Goal: Task Accomplishment & Management: Manage account settings

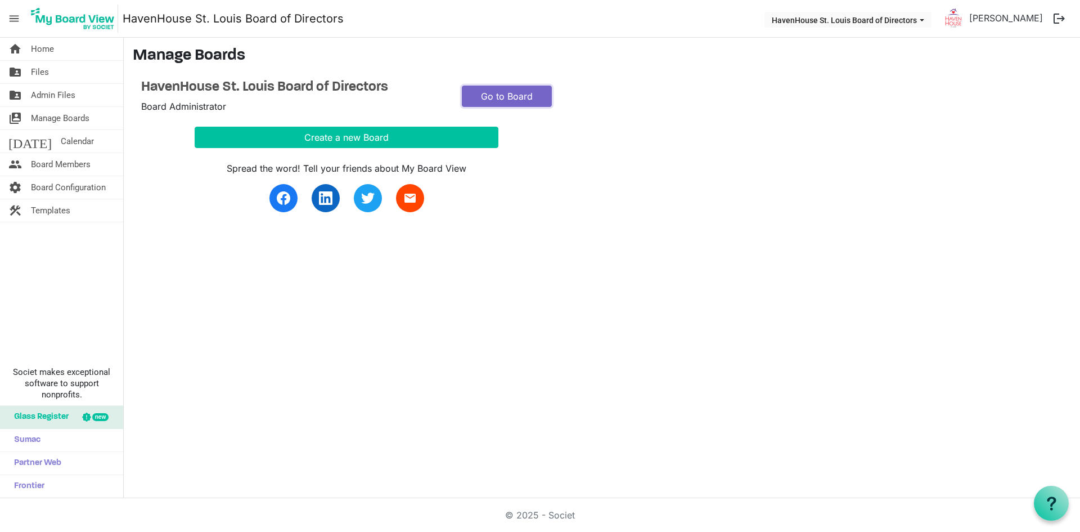
click at [542, 88] on link "Go to Board" at bounding box center [507, 95] width 90 height 21
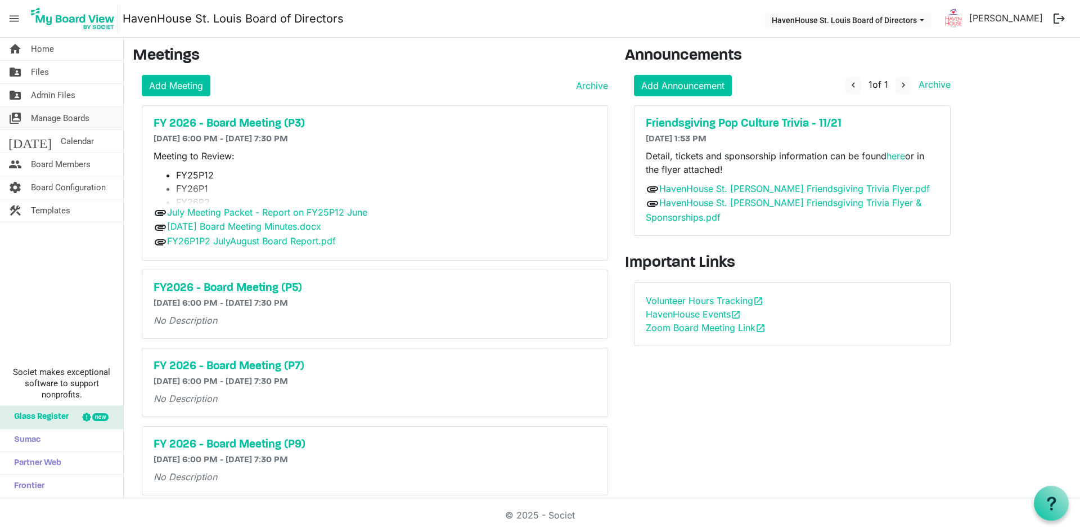
click at [51, 118] on span "Manage Boards" at bounding box center [60, 118] width 58 height 22
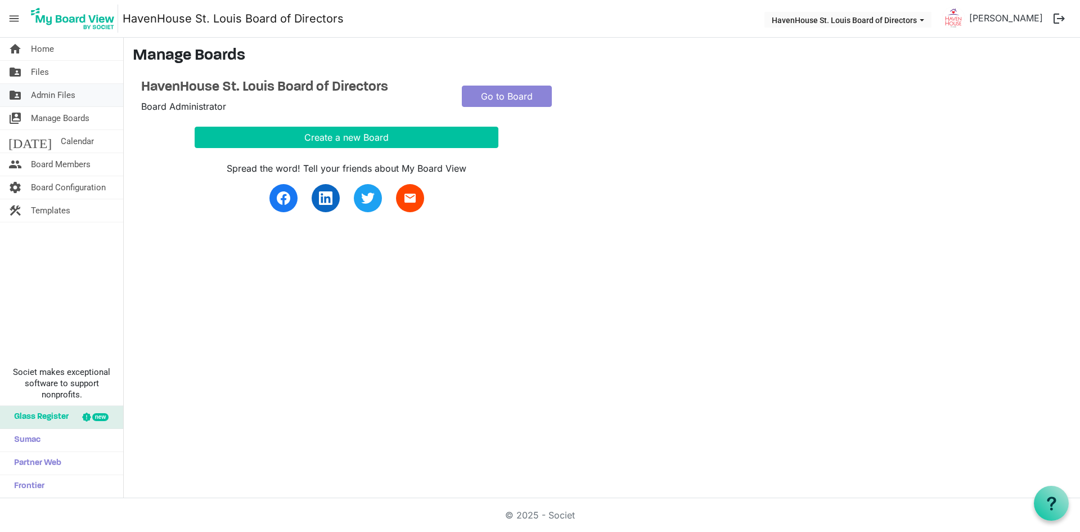
click at [45, 97] on span "Admin Files" at bounding box center [53, 95] width 44 height 22
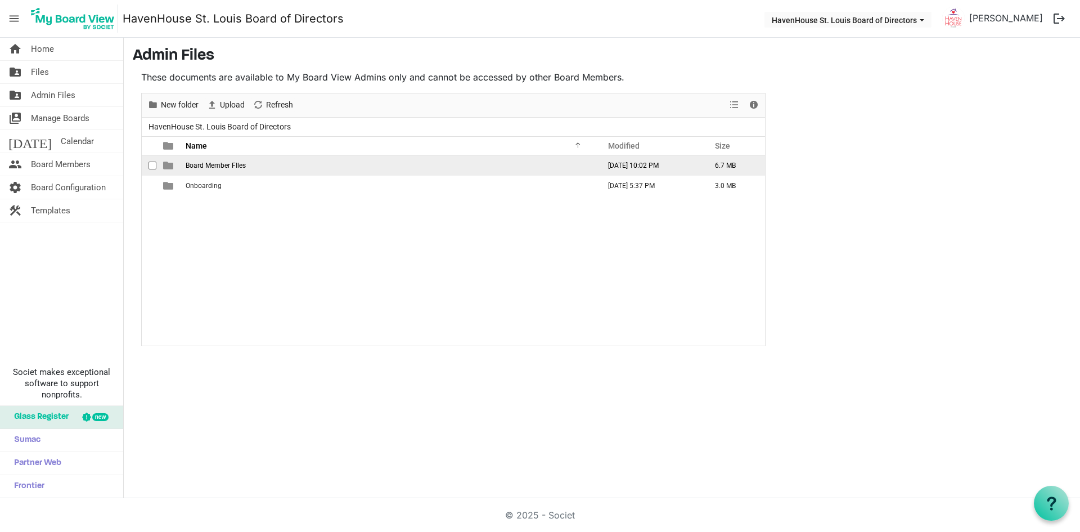
click at [206, 165] on span "Board Member FIles" at bounding box center [216, 165] width 60 height 8
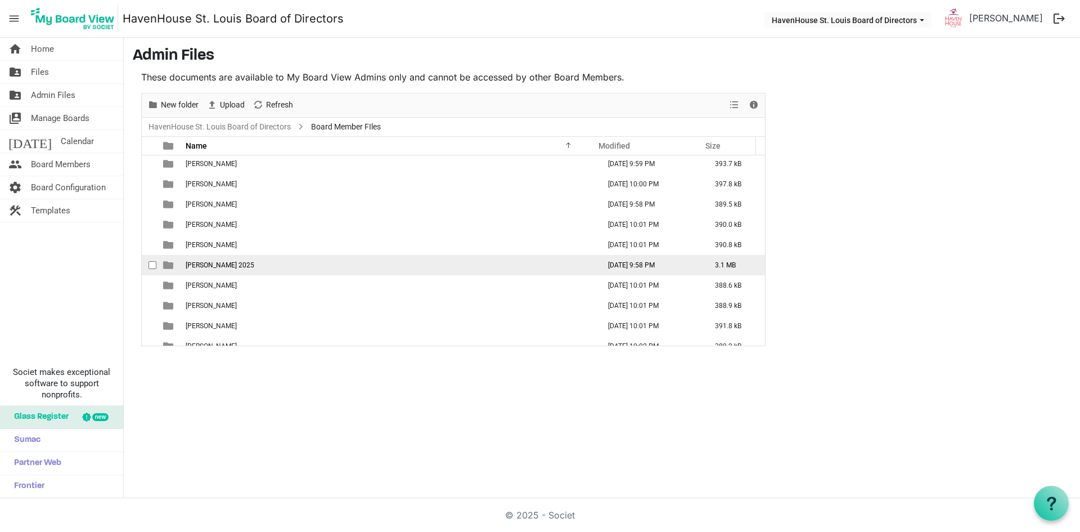
scroll to position [33, 0]
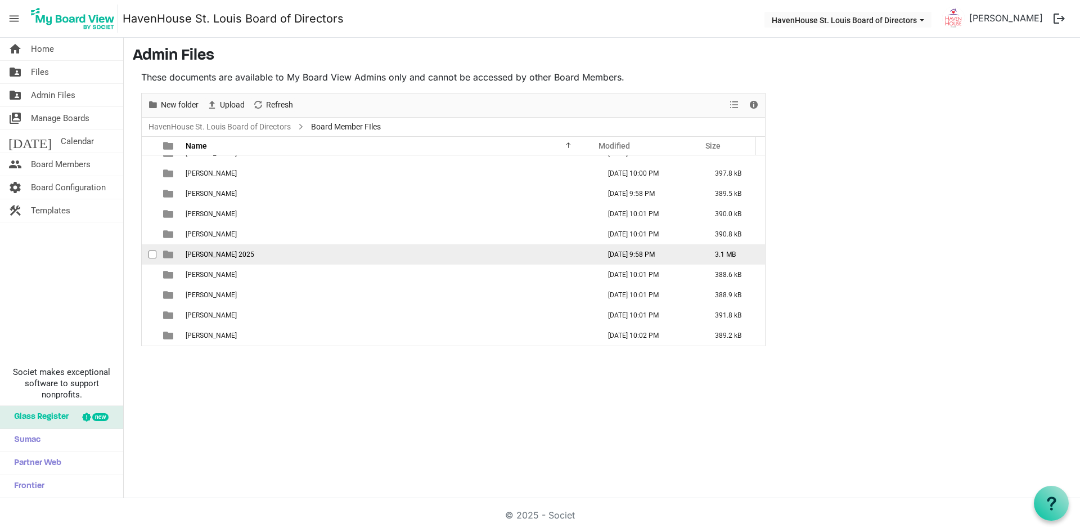
click at [226, 253] on span "Shawn Dryden 2025" at bounding box center [220, 254] width 69 height 8
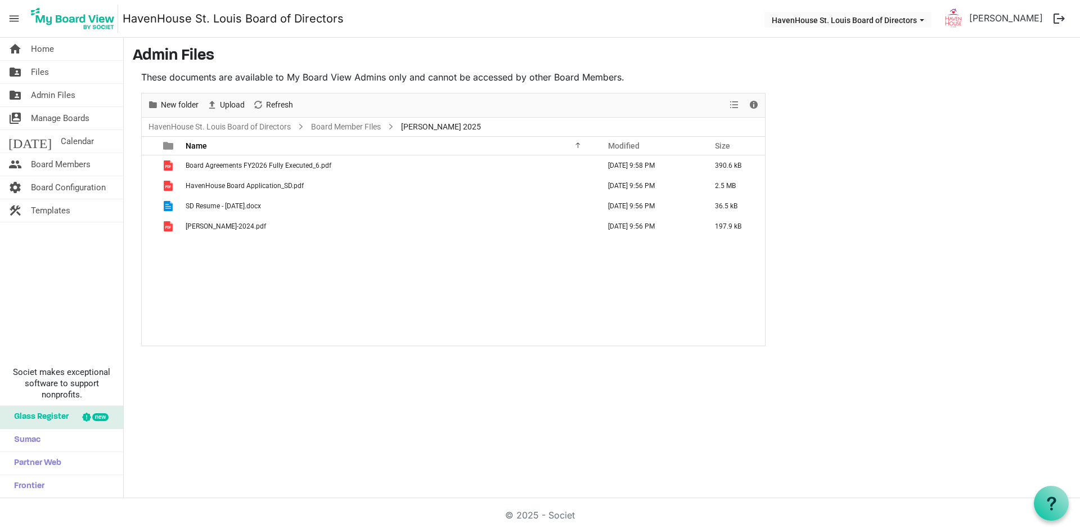
scroll to position [0, 0]
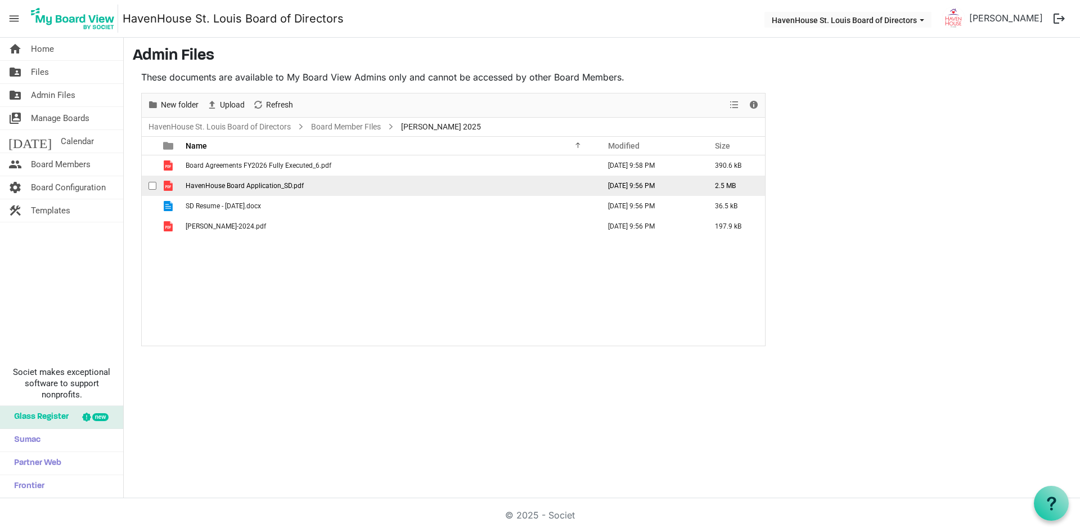
click at [263, 184] on span "HavenHouse Board Application_SD.pdf" at bounding box center [245, 186] width 118 height 8
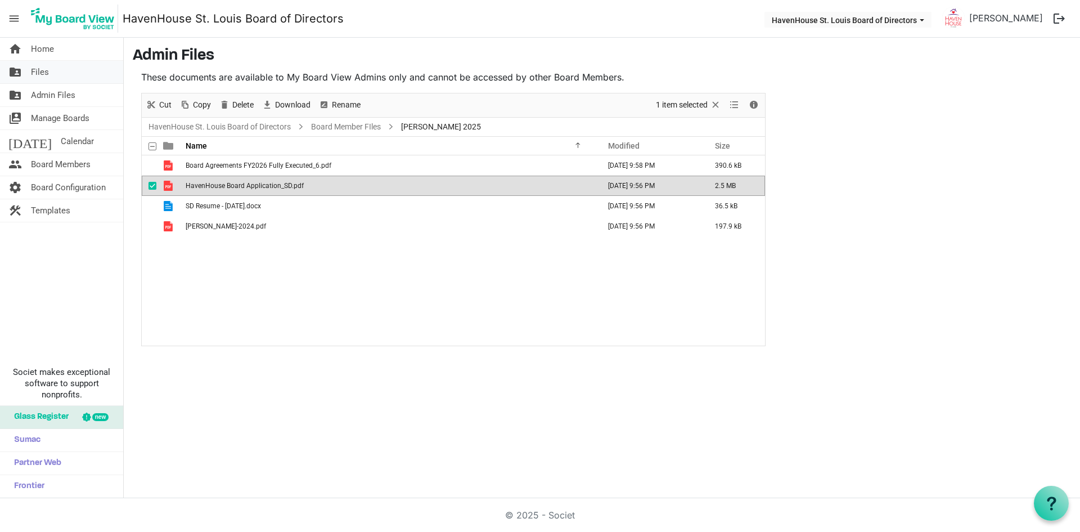
click at [42, 71] on span "Files" at bounding box center [40, 72] width 18 height 22
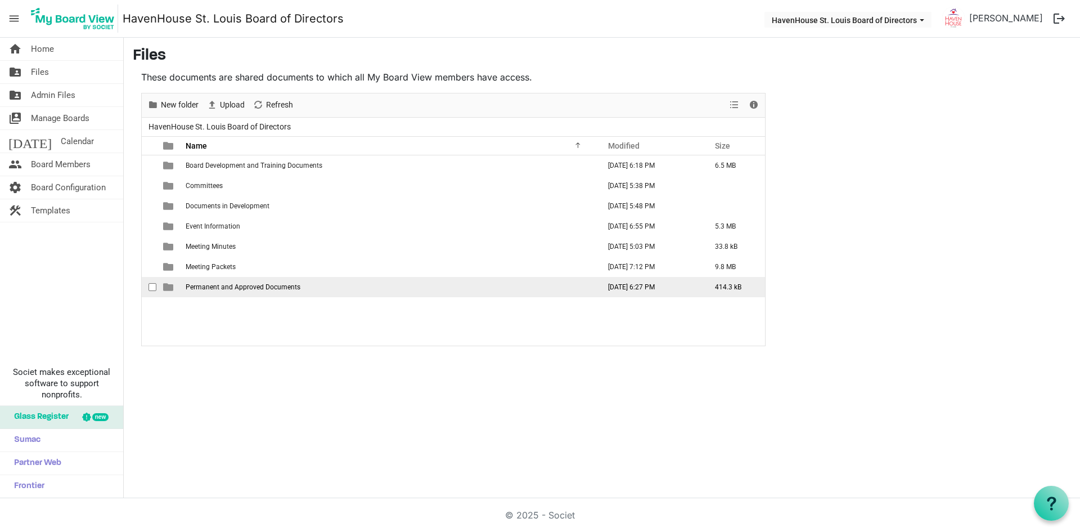
click at [228, 286] on span "Permanent and Approved Documents" at bounding box center [243, 287] width 115 height 8
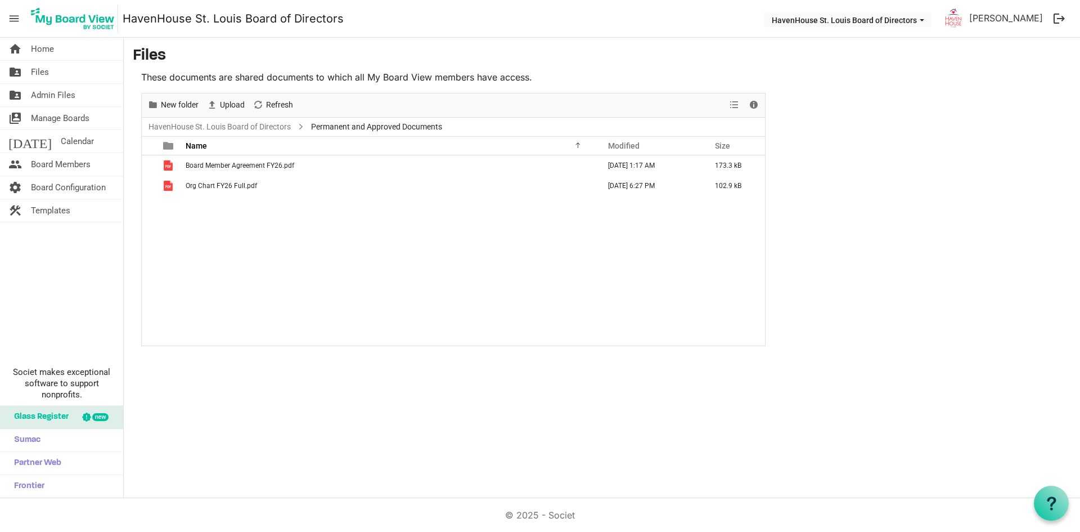
click at [226, 257] on div "Board Member Agreement FY26.pdf June 26, 2025 1:17 AM 173.3 kB Org Chart FY26 F…" at bounding box center [453, 250] width 623 height 190
click at [216, 100] on span "Upload" at bounding box center [211, 105] width 13 height 14
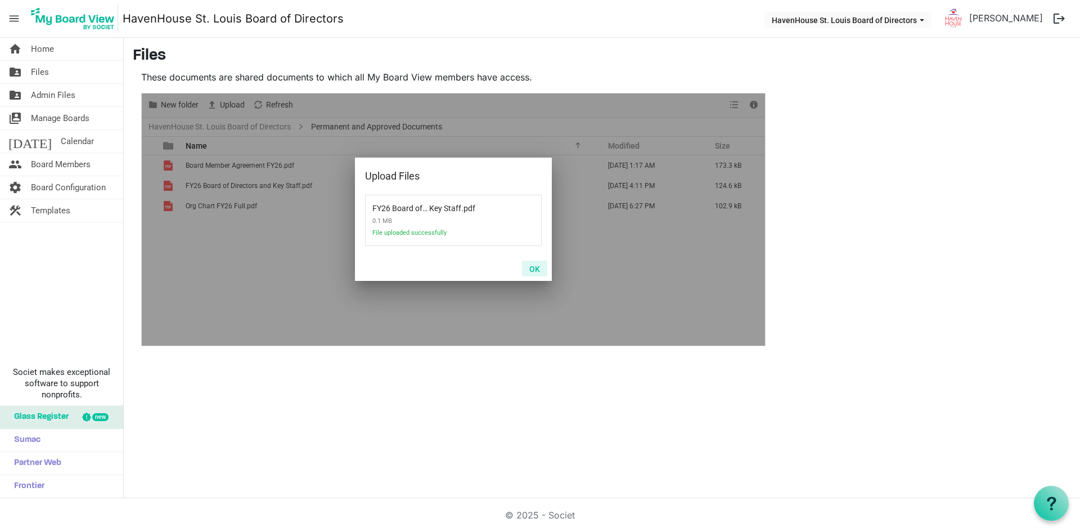
click at [533, 272] on button "OK" at bounding box center [534, 268] width 25 height 16
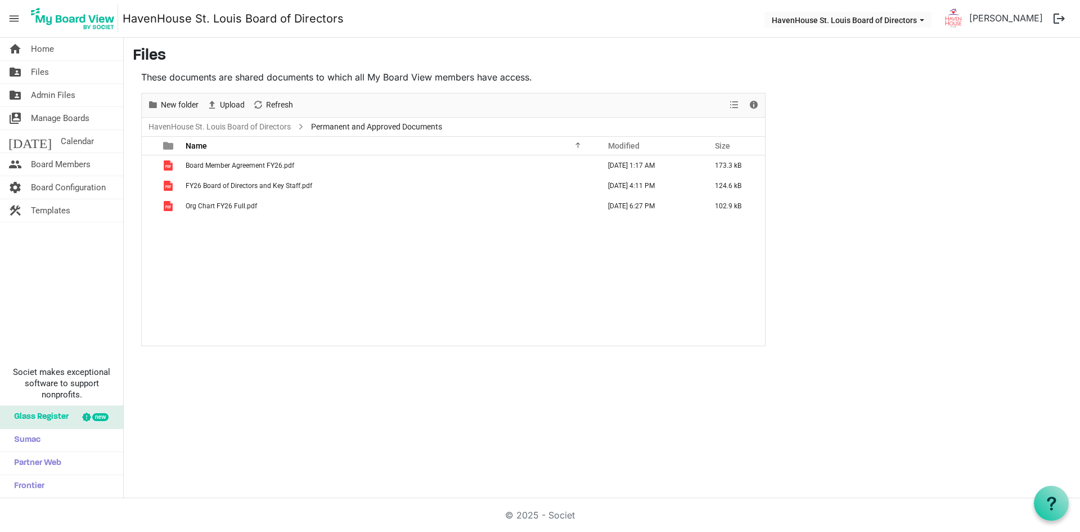
click at [373, 276] on div "Board Member Agreement FY26.pdf June 26, 2025 1:17 AM 173.3 kB FY26 Board of Di…" at bounding box center [453, 250] width 623 height 190
click at [61, 138] on span "Calendar" at bounding box center [77, 141] width 33 height 22
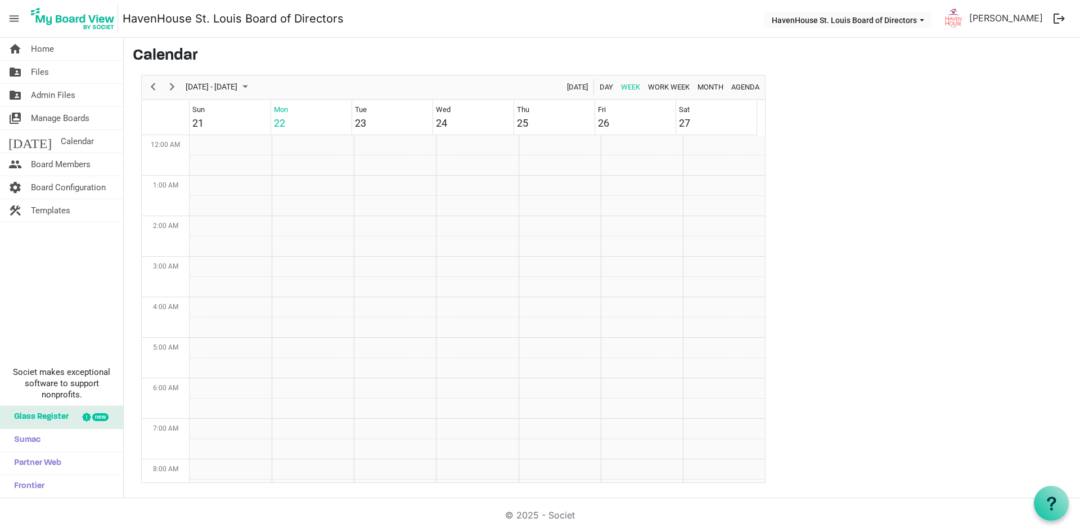
scroll to position [364, 0]
click at [62, 159] on span "Board Members" at bounding box center [61, 164] width 60 height 22
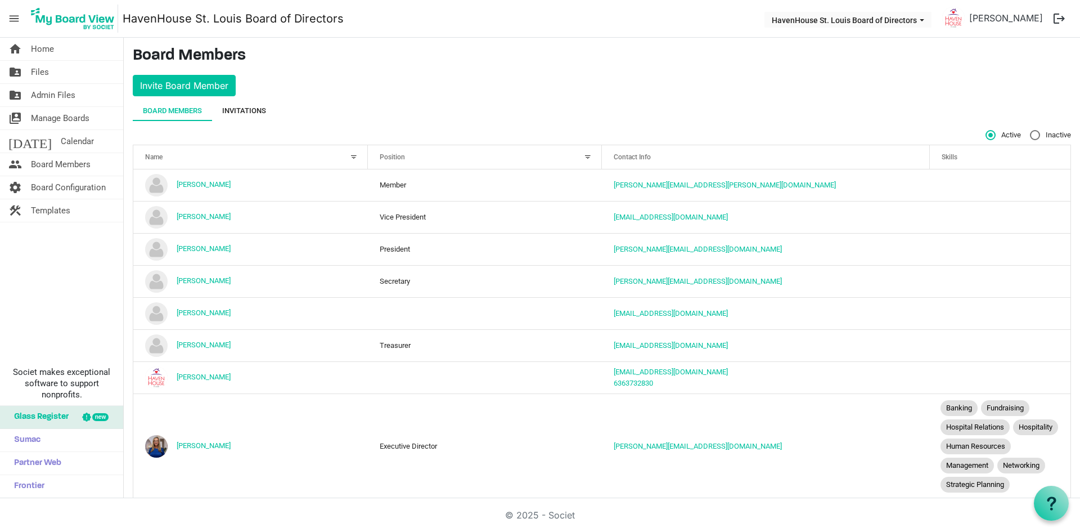
click at [242, 111] on div "Invitations" at bounding box center [244, 110] width 44 height 11
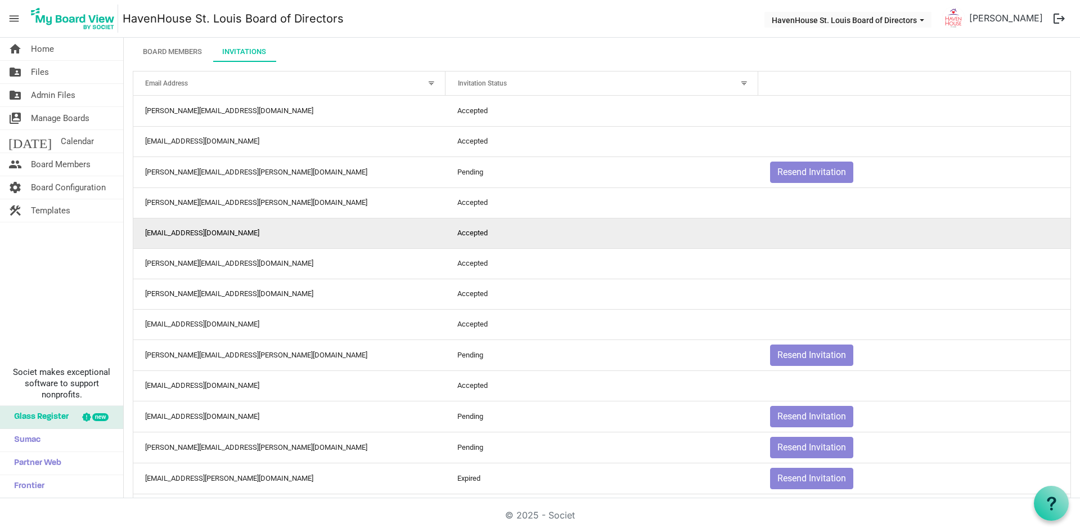
scroll to position [103, 0]
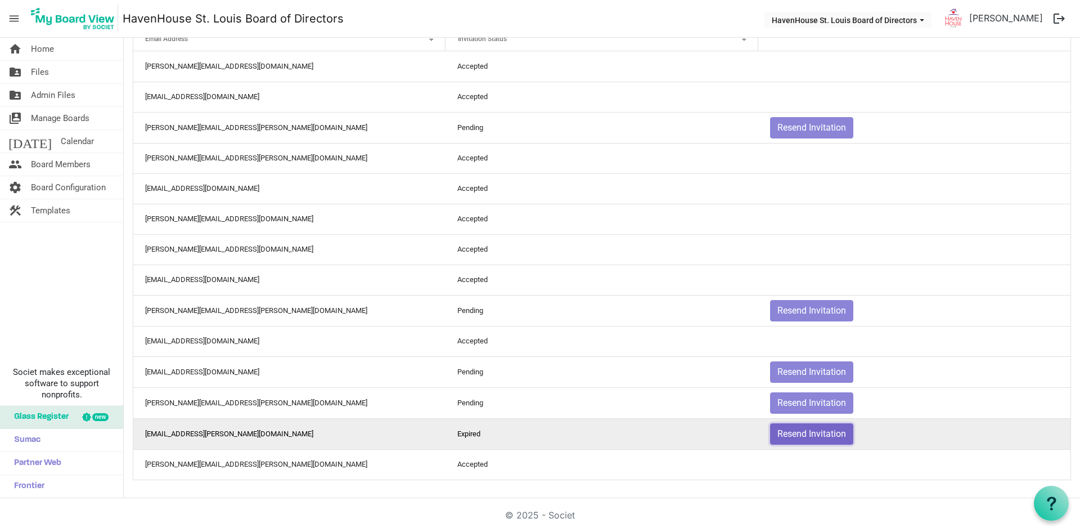
click at [794, 434] on button "Resend Invitation" at bounding box center [811, 433] width 83 height 21
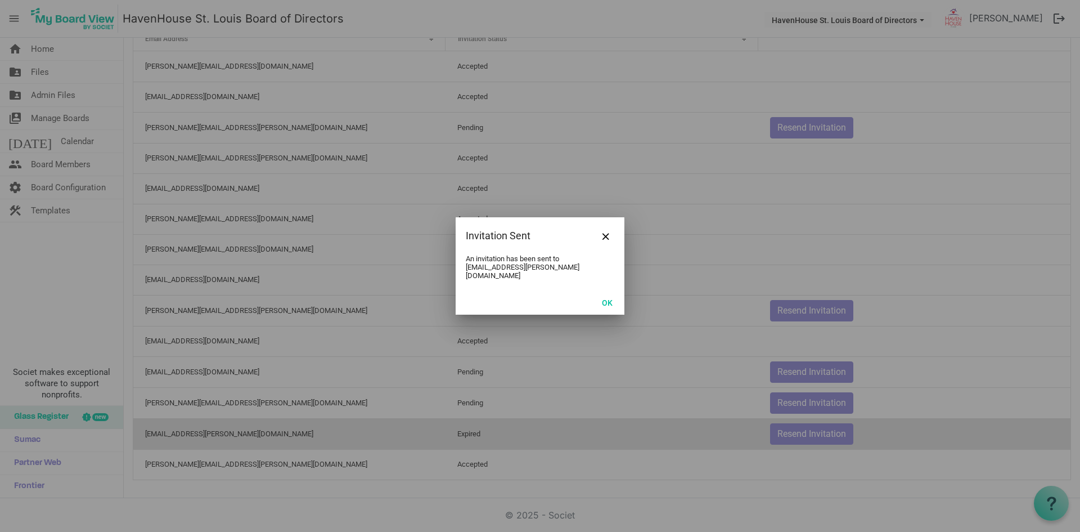
click at [622, 300] on div "OK" at bounding box center [540, 302] width 169 height 25
click at [612, 299] on button "OK" at bounding box center [607, 302] width 25 height 16
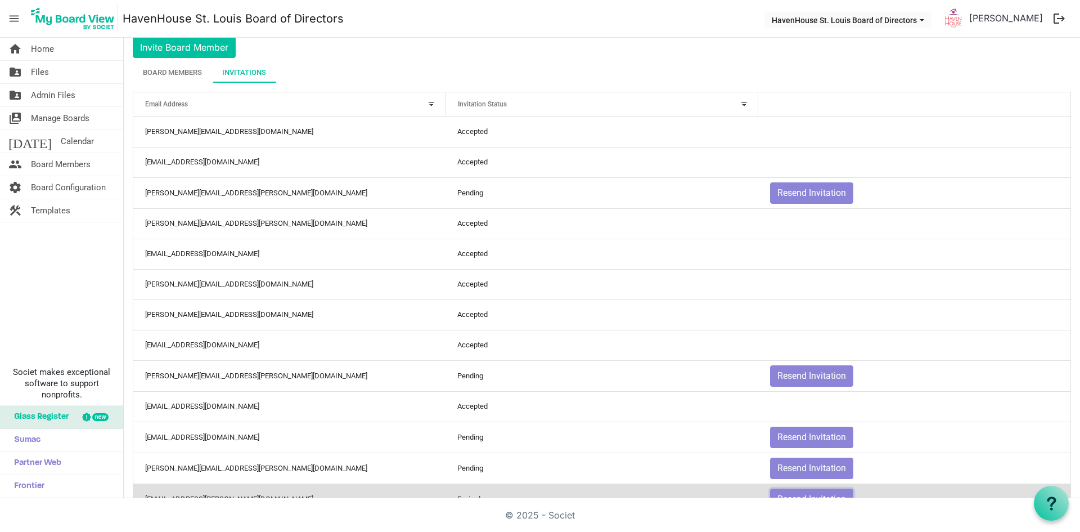
scroll to position [0, 0]
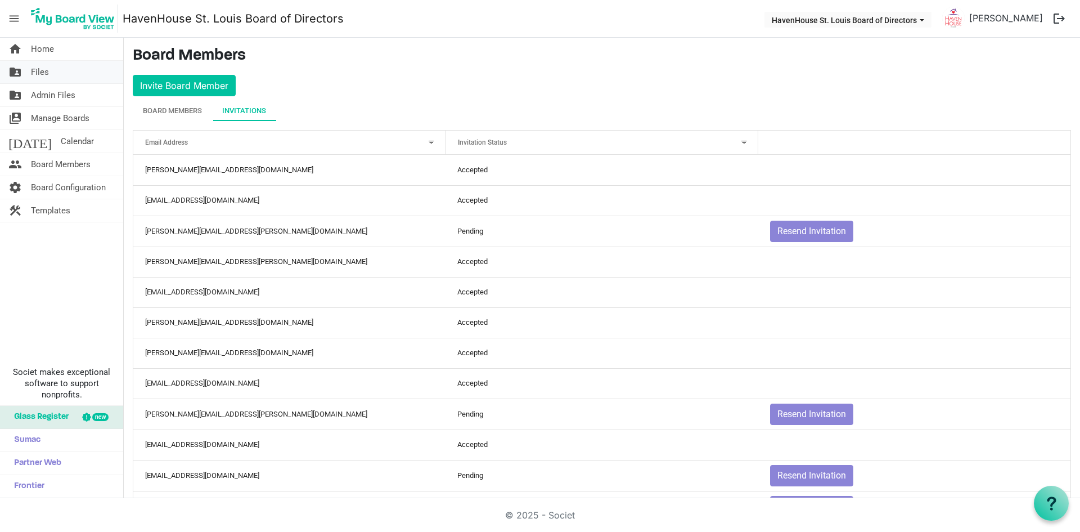
click at [52, 66] on link "folder_shared Files" at bounding box center [61, 72] width 123 height 22
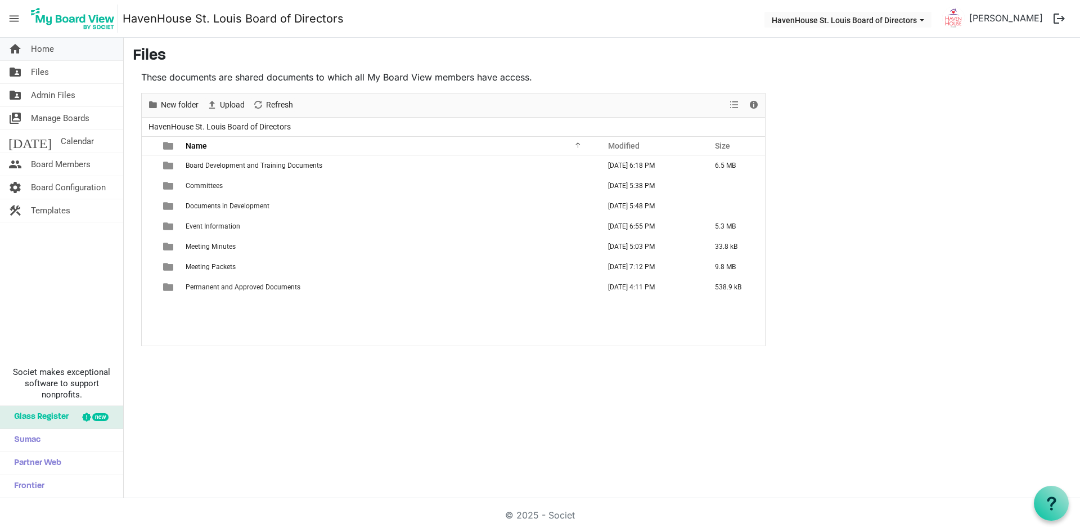
click at [52, 52] on span "Home" at bounding box center [42, 49] width 23 height 22
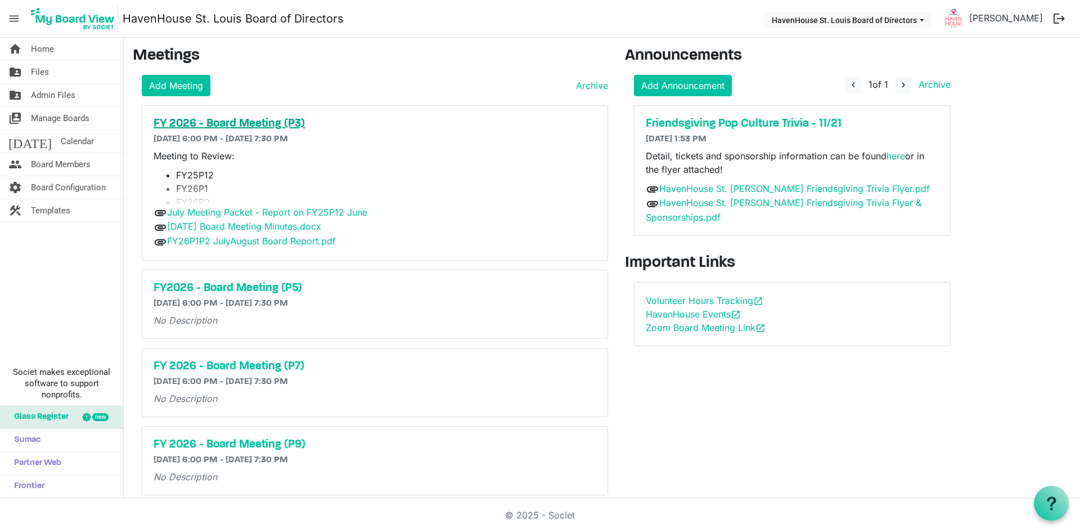
click at [233, 118] on h5 "FY 2026 - Board Meeting (P3)" at bounding box center [375, 123] width 443 height 13
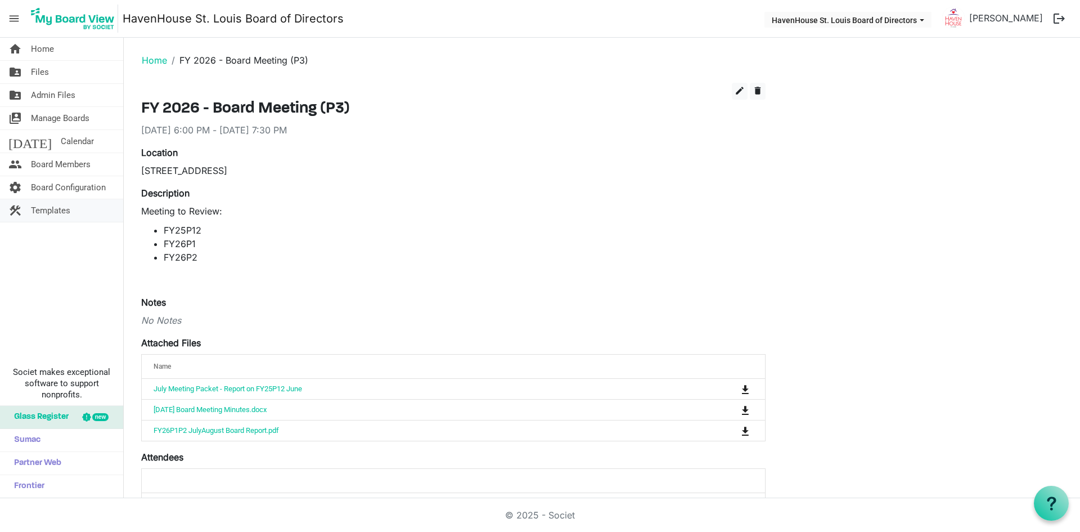
click at [56, 211] on span "Templates" at bounding box center [50, 210] width 39 height 22
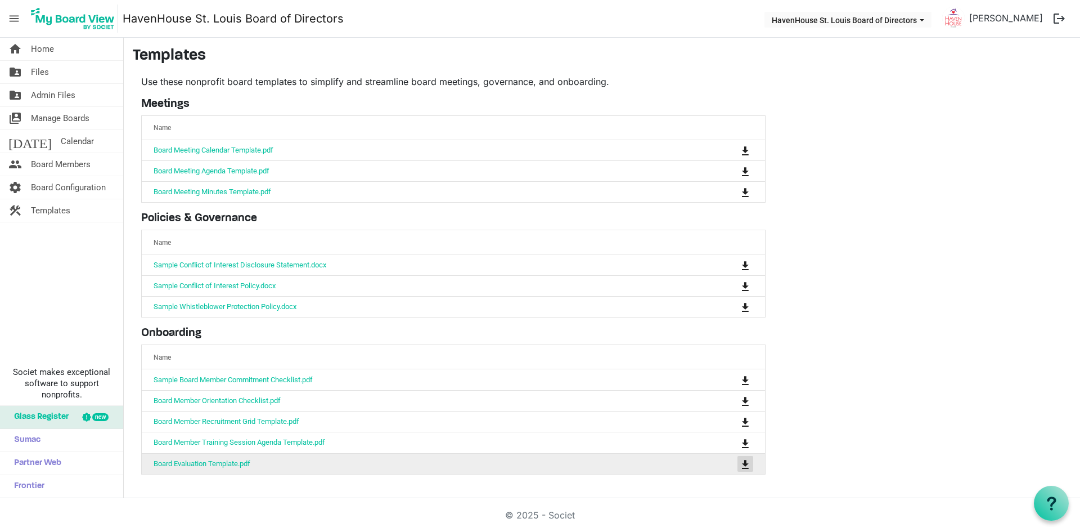
click at [742, 462] on span "is Command column column header" at bounding box center [745, 464] width 7 height 9
